Goal: Task Accomplishment & Management: Manage account settings

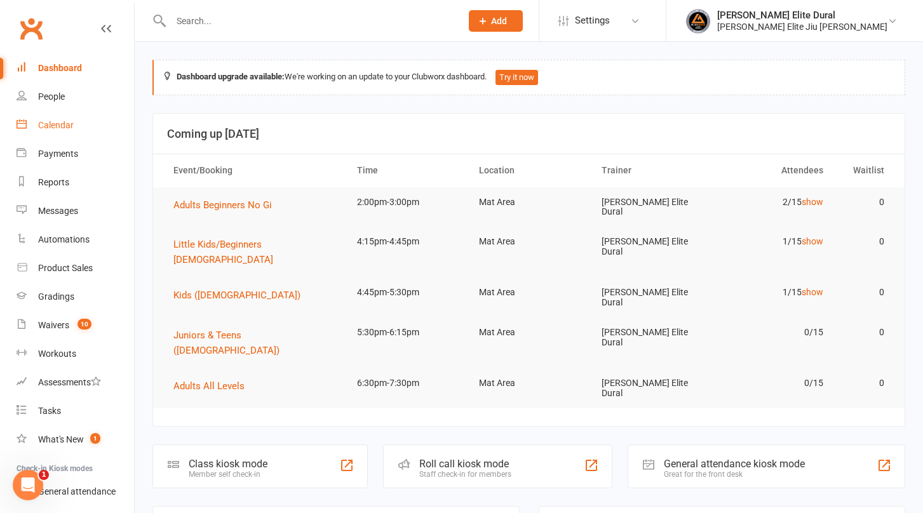
click at [54, 126] on div "Calendar" at bounding box center [56, 125] width 36 height 10
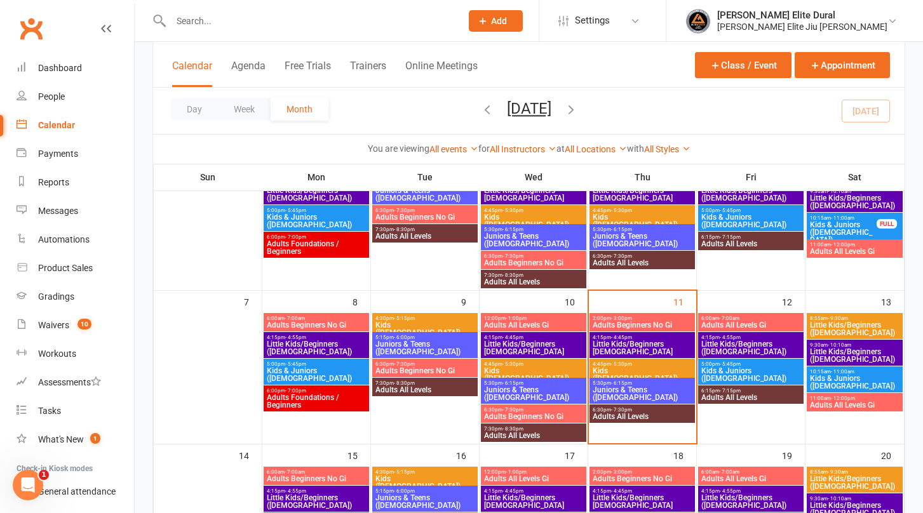
scroll to position [142, 0]
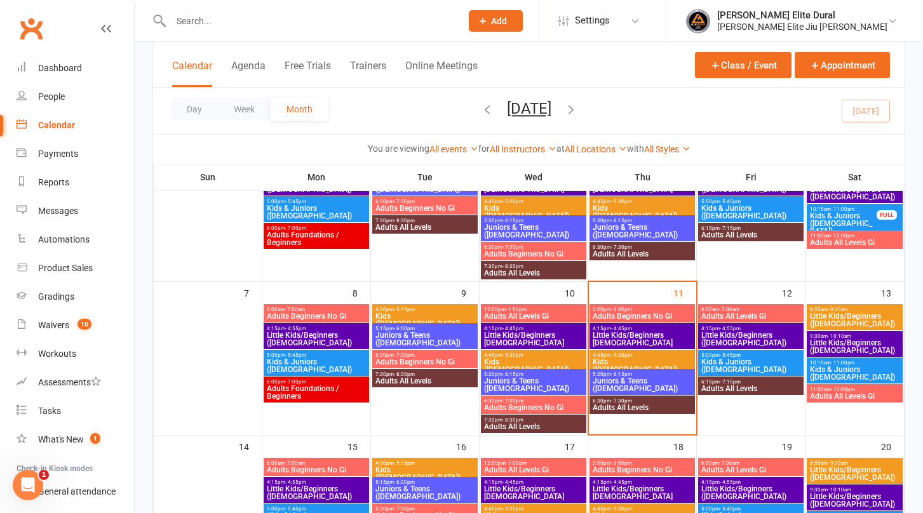
click at [235, 22] on input "text" at bounding box center [309, 21] width 285 height 18
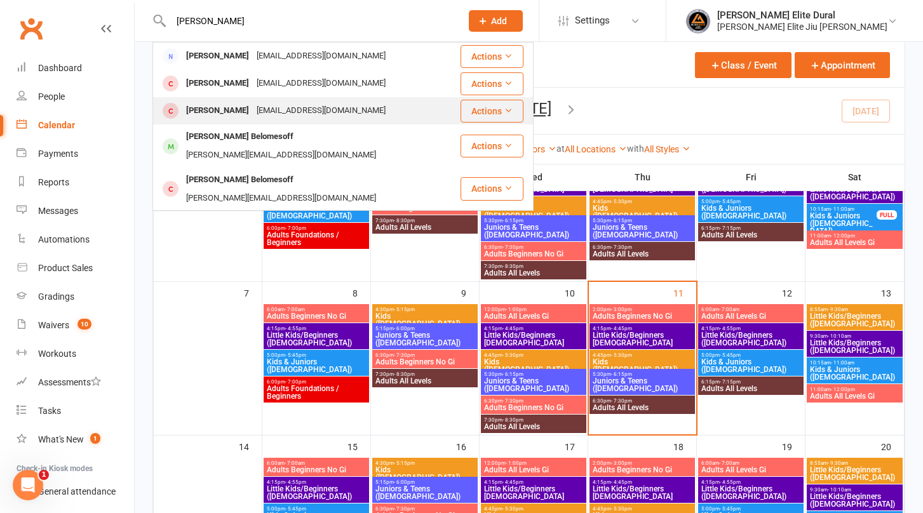
type input "[PERSON_NAME]"
click at [240, 113] on div "[PERSON_NAME]" at bounding box center [217, 111] width 71 height 18
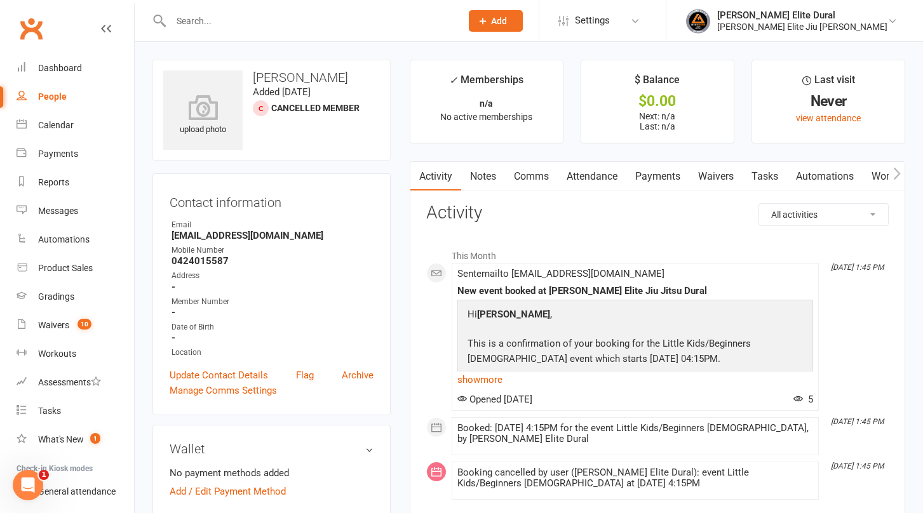
click at [269, 19] on input "text" at bounding box center [309, 21] width 285 height 18
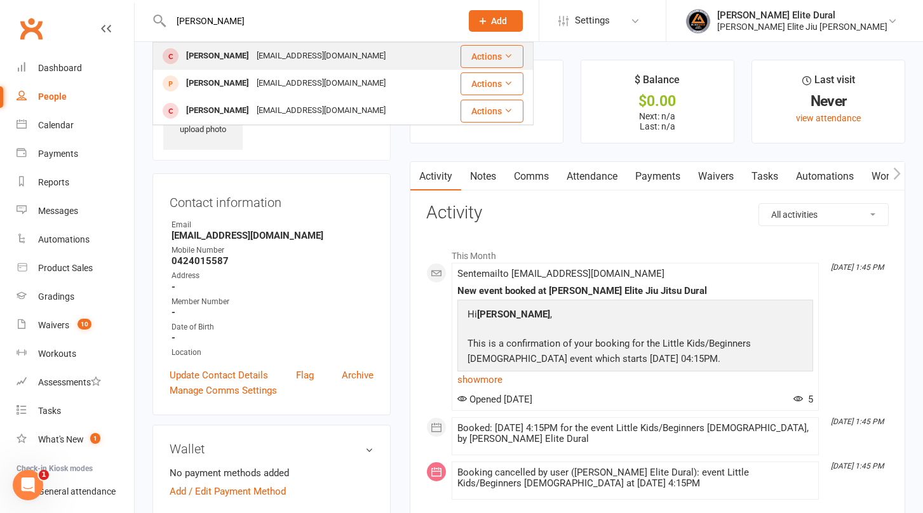
type input "[PERSON_NAME]"
click at [256, 58] on div "[EMAIL_ADDRESS][DOMAIN_NAME]" at bounding box center [321, 56] width 137 height 18
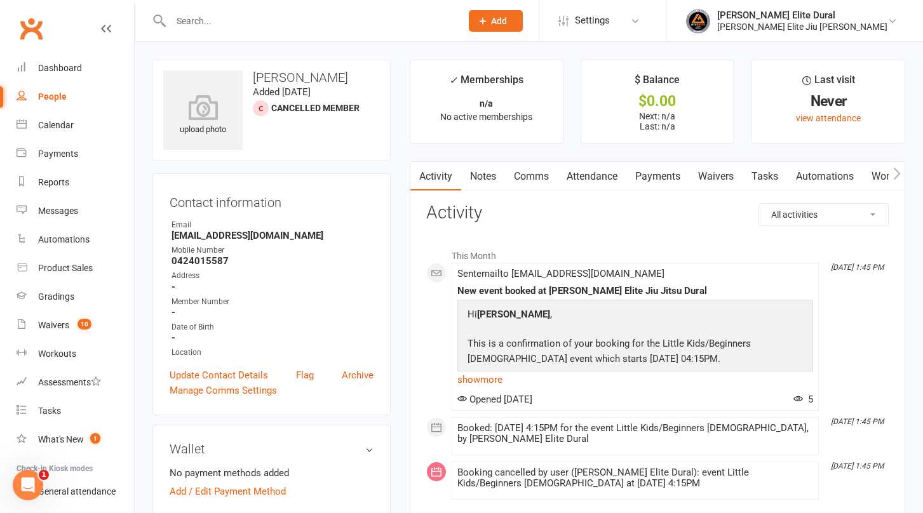
click at [660, 177] on link "Payments" at bounding box center [657, 176] width 63 height 29
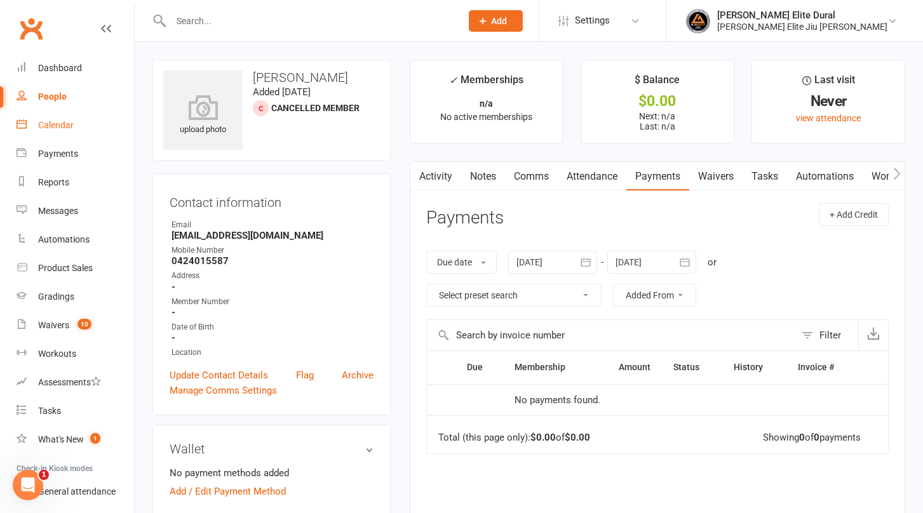
click at [53, 125] on div "Calendar" at bounding box center [56, 125] width 36 height 10
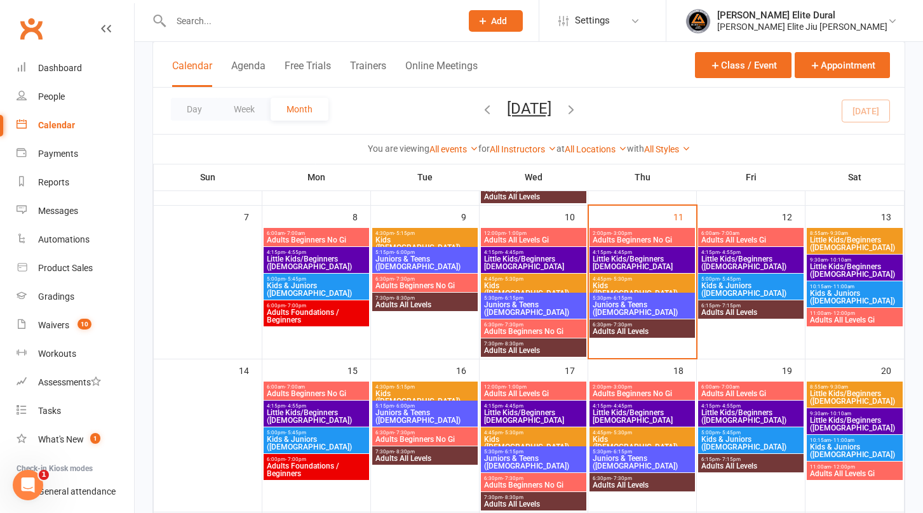
scroll to position [212, 0]
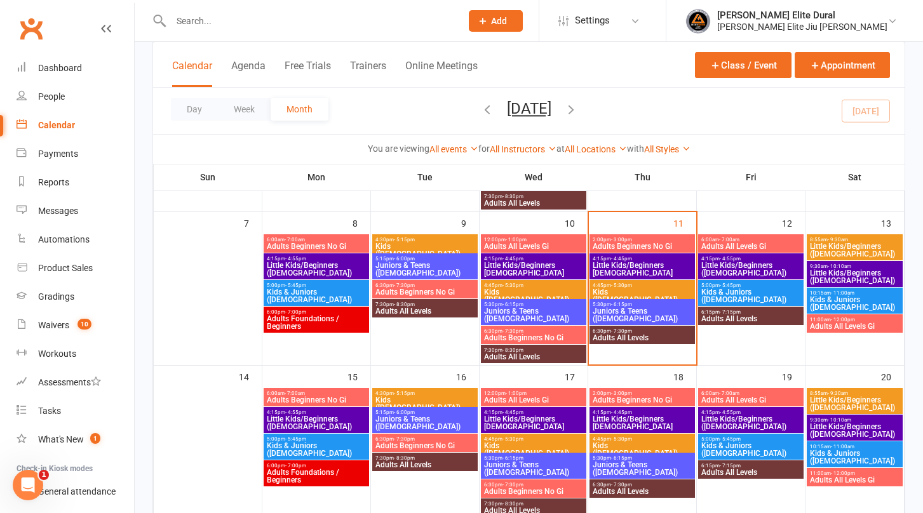
click at [843, 269] on span "Little Kids/Beginners ([DEMOGRAPHIC_DATA])" at bounding box center [854, 276] width 91 height 15
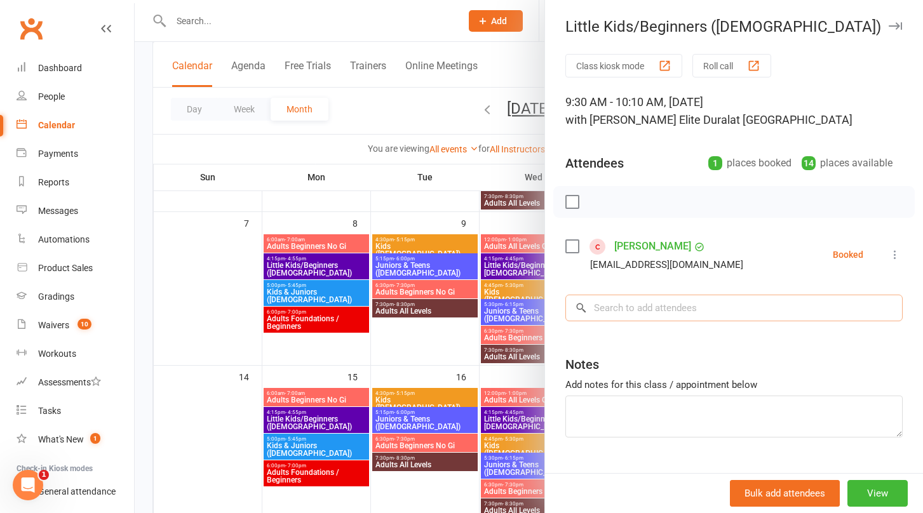
click at [653, 309] on input "search" at bounding box center [733, 308] width 337 height 27
click at [137, 324] on div at bounding box center [529, 256] width 788 height 513
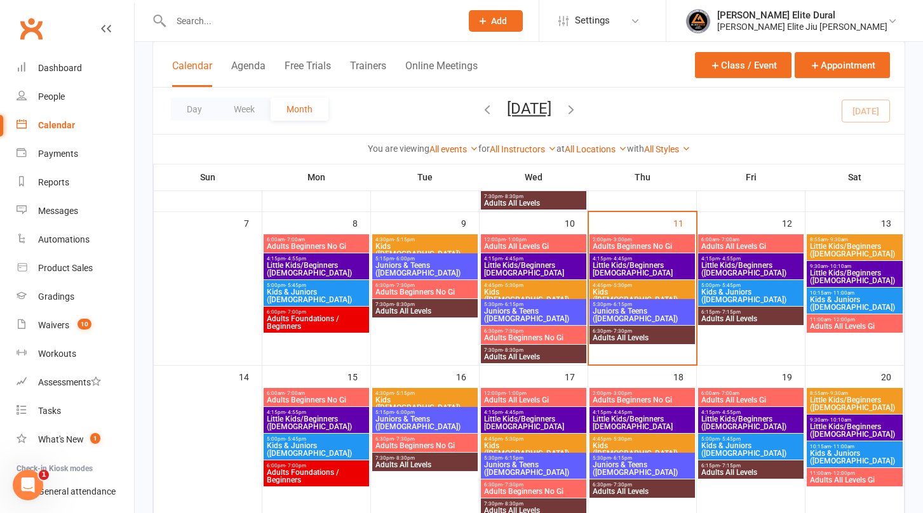
click at [623, 266] on span "Little Kids/Beginners [DEMOGRAPHIC_DATA]" at bounding box center [642, 269] width 100 height 15
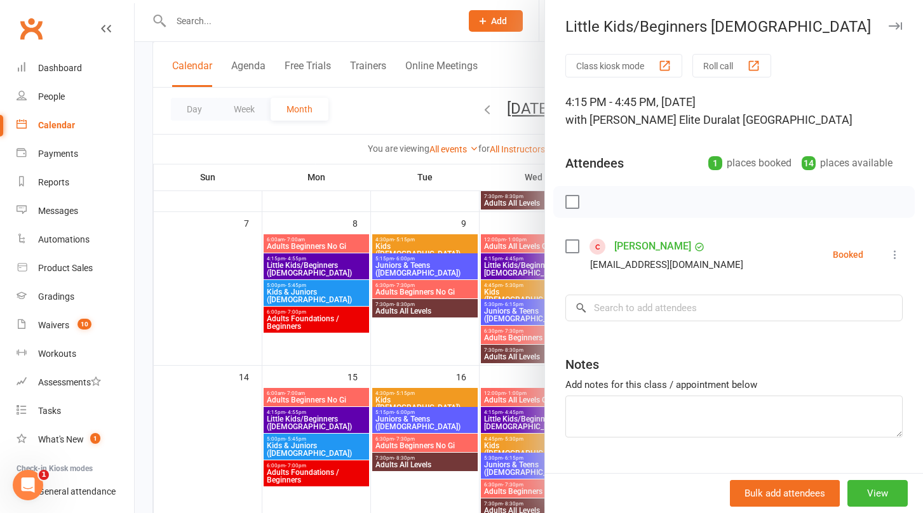
click at [889, 254] on icon at bounding box center [895, 254] width 13 height 13
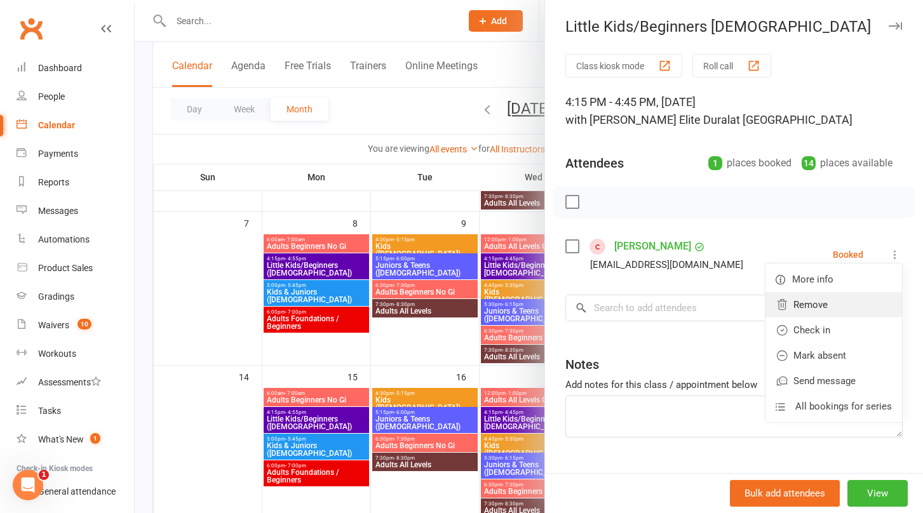
click at [811, 302] on link "Remove" at bounding box center [834, 304] width 137 height 25
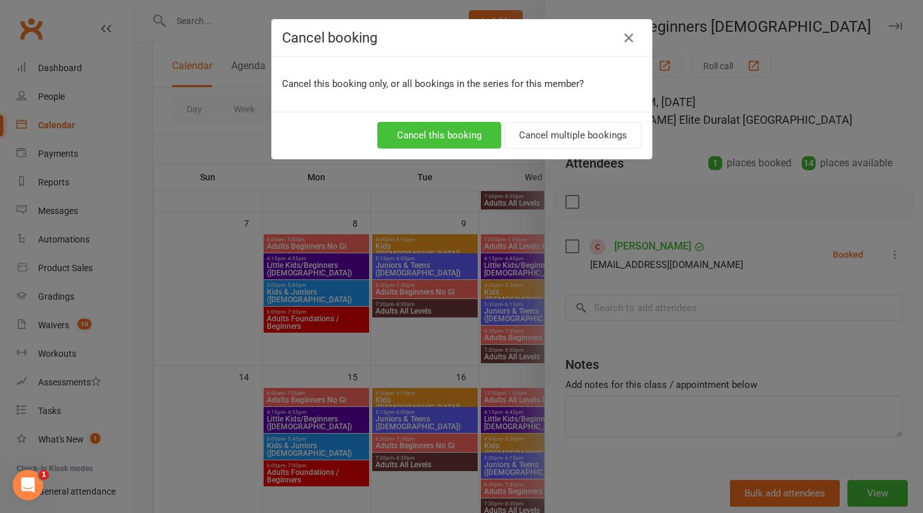
click at [438, 133] on button "Cancel this booking" at bounding box center [439, 135] width 124 height 27
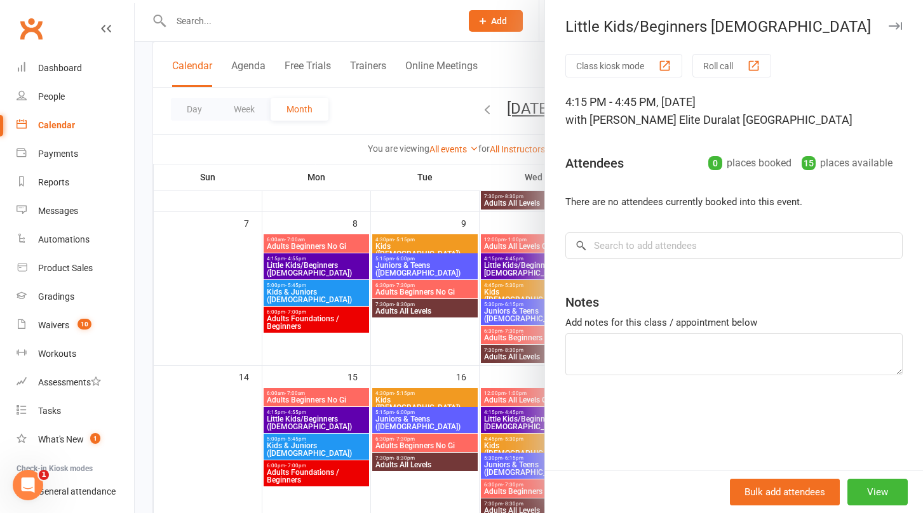
click at [142, 322] on div at bounding box center [529, 256] width 788 height 513
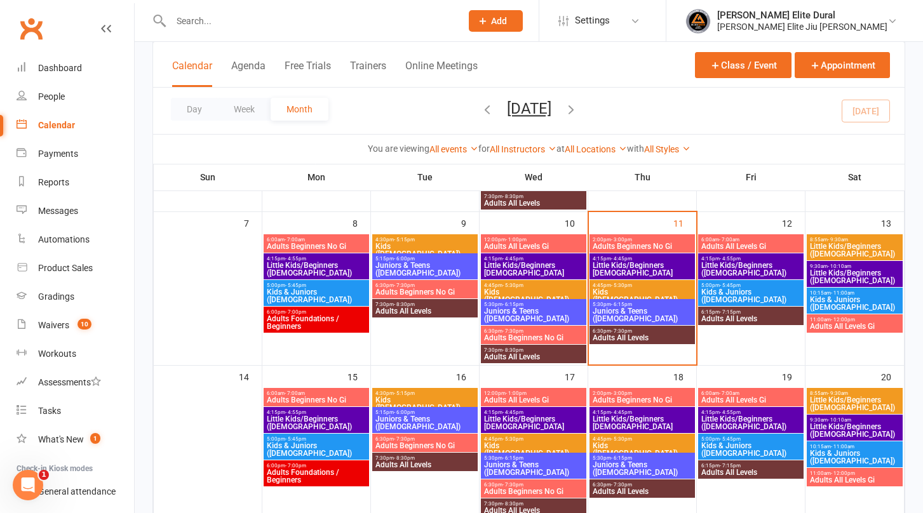
click at [836, 273] on span "Little Kids/Beginners ([DEMOGRAPHIC_DATA])" at bounding box center [854, 276] width 91 height 15
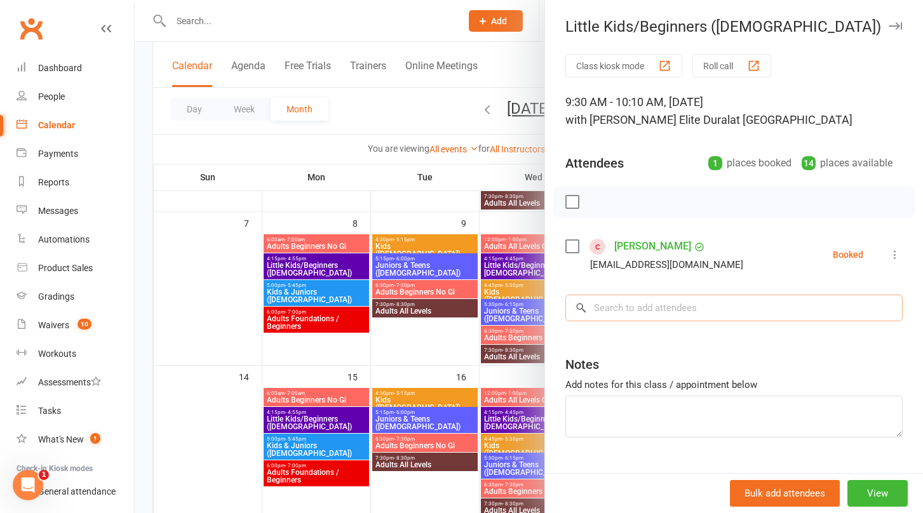
click at [647, 320] on input "search" at bounding box center [733, 308] width 337 height 27
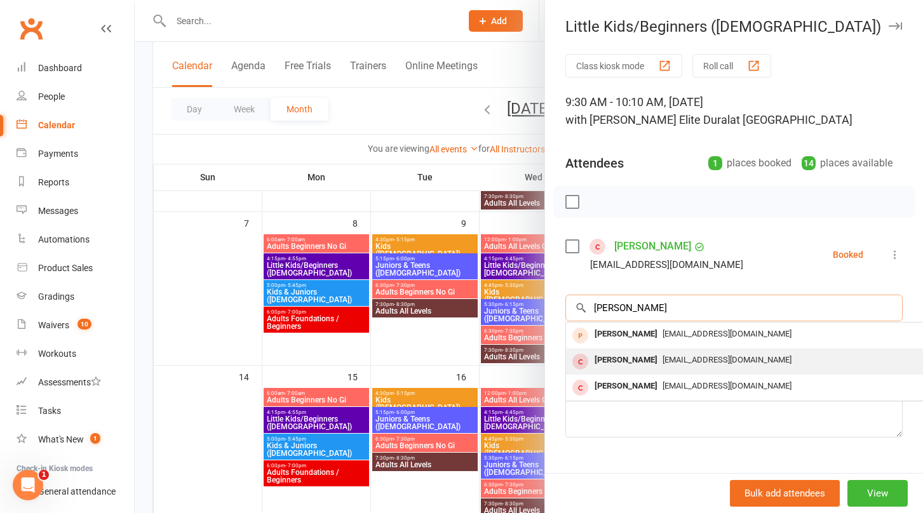
type input "[PERSON_NAME]"
click at [637, 358] on div "[PERSON_NAME]" at bounding box center [626, 360] width 73 height 18
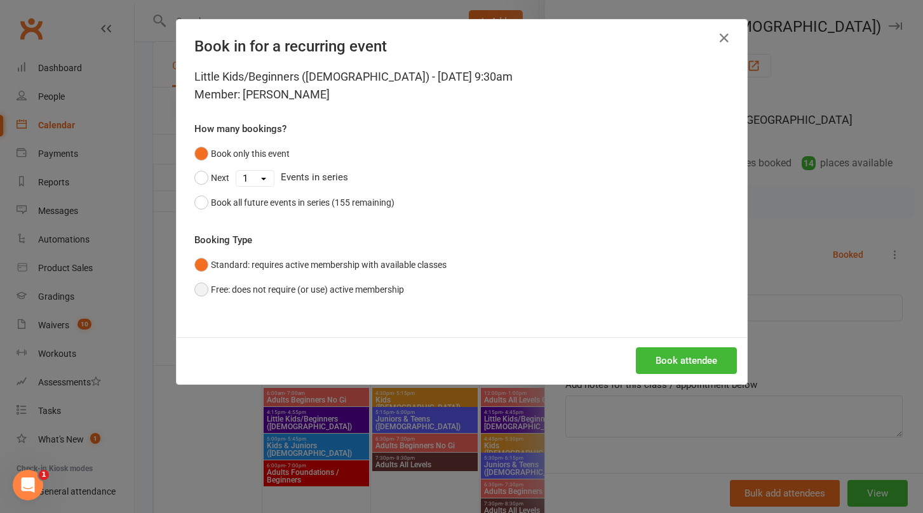
click at [196, 292] on button "Free: does not require (or use) active membership" at bounding box center [299, 290] width 210 height 24
click at [672, 362] on button "Book attendee" at bounding box center [686, 361] width 101 height 27
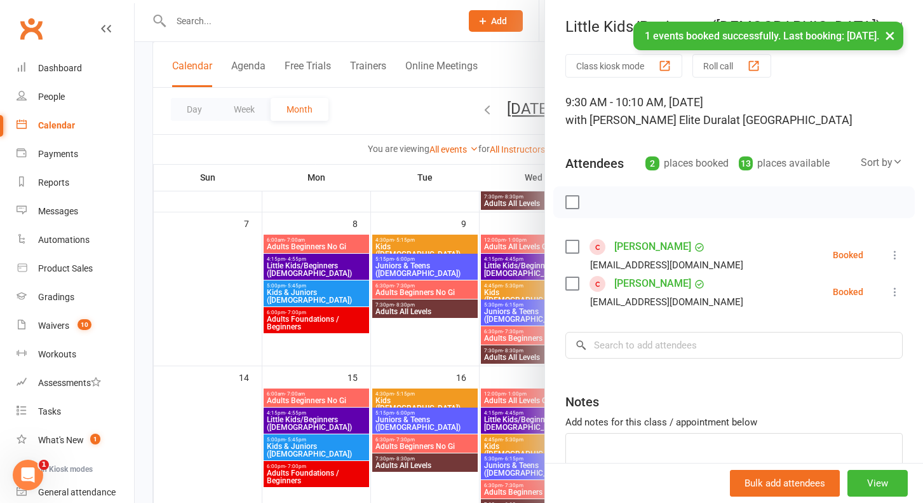
click at [145, 342] on div at bounding box center [529, 251] width 788 height 503
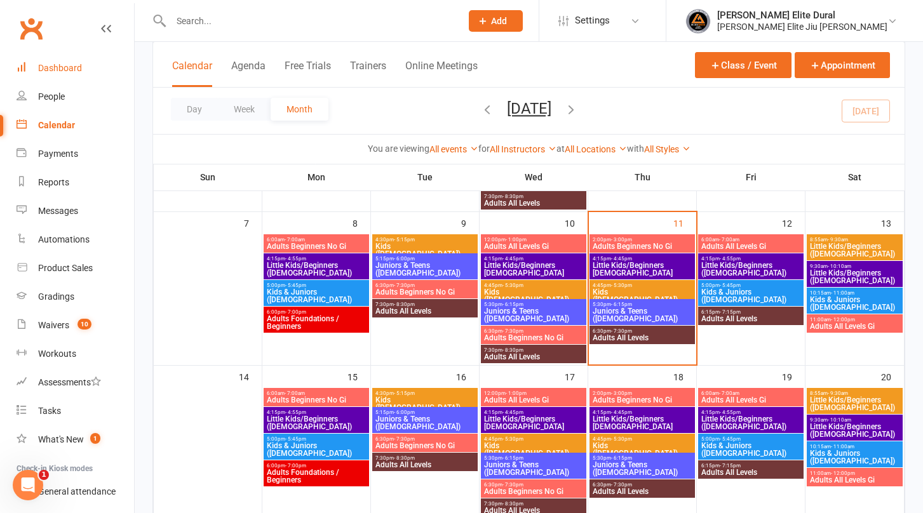
click at [55, 69] on div "Dashboard" at bounding box center [60, 68] width 44 height 10
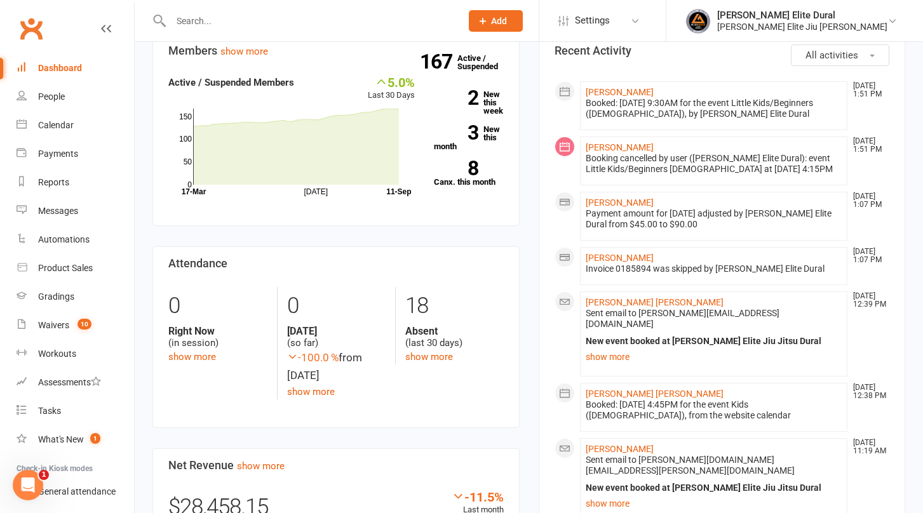
scroll to position [477, 0]
